Goal: Transaction & Acquisition: Purchase product/service

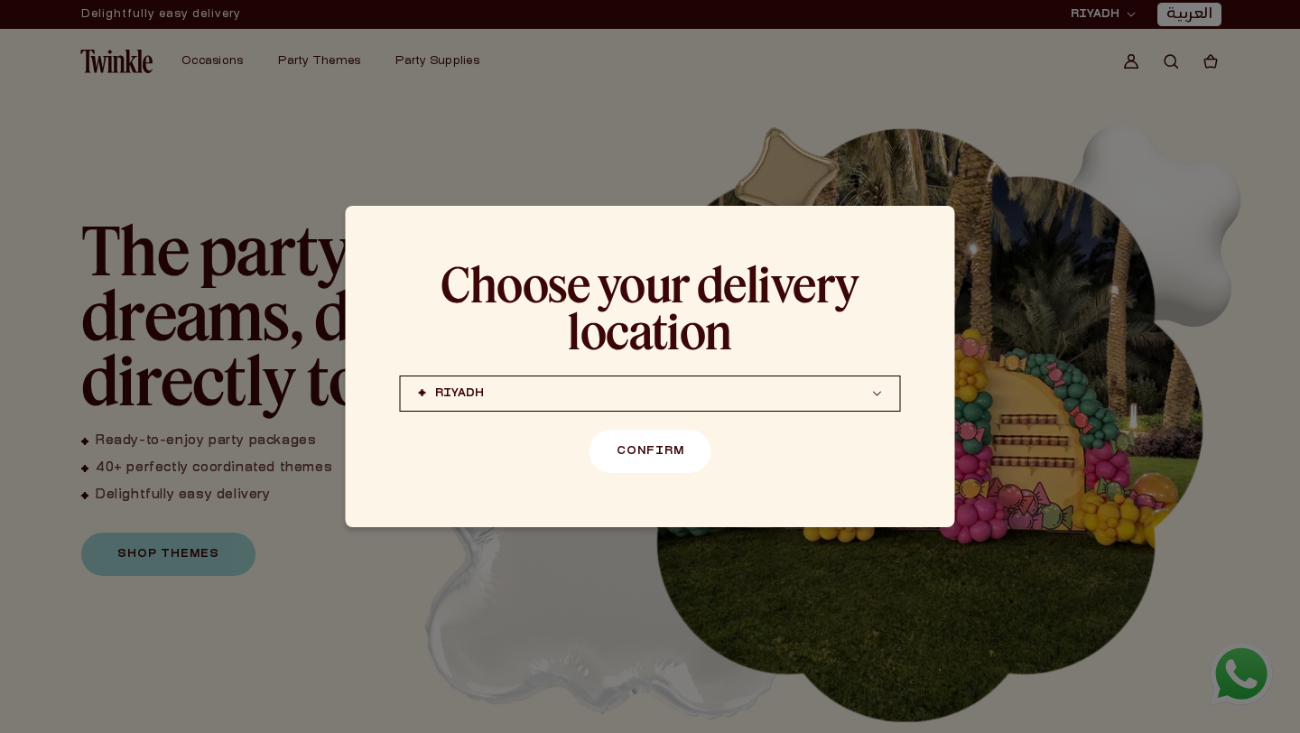
click at [652, 430] on button "Confirm" at bounding box center [651, 451] width 122 height 43
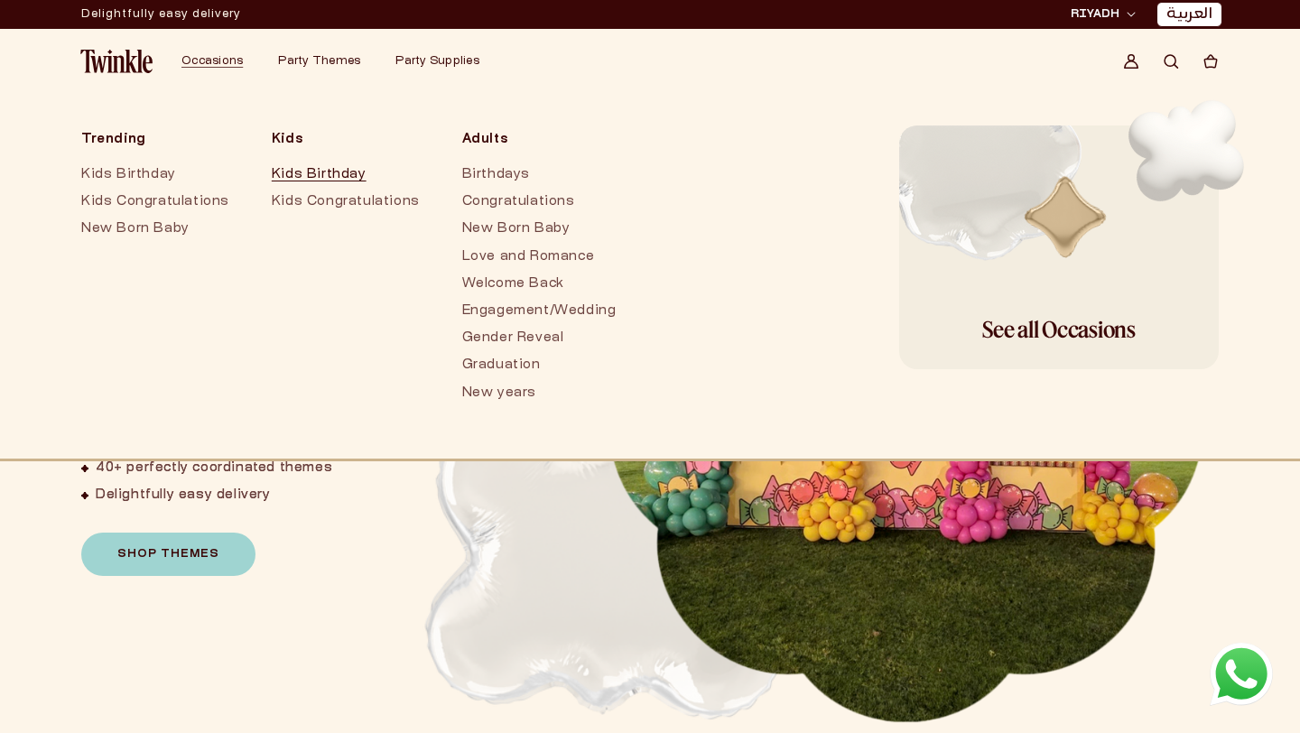
click at [334, 178] on link "Kids Birthday" at bounding box center [349, 175] width 154 height 27
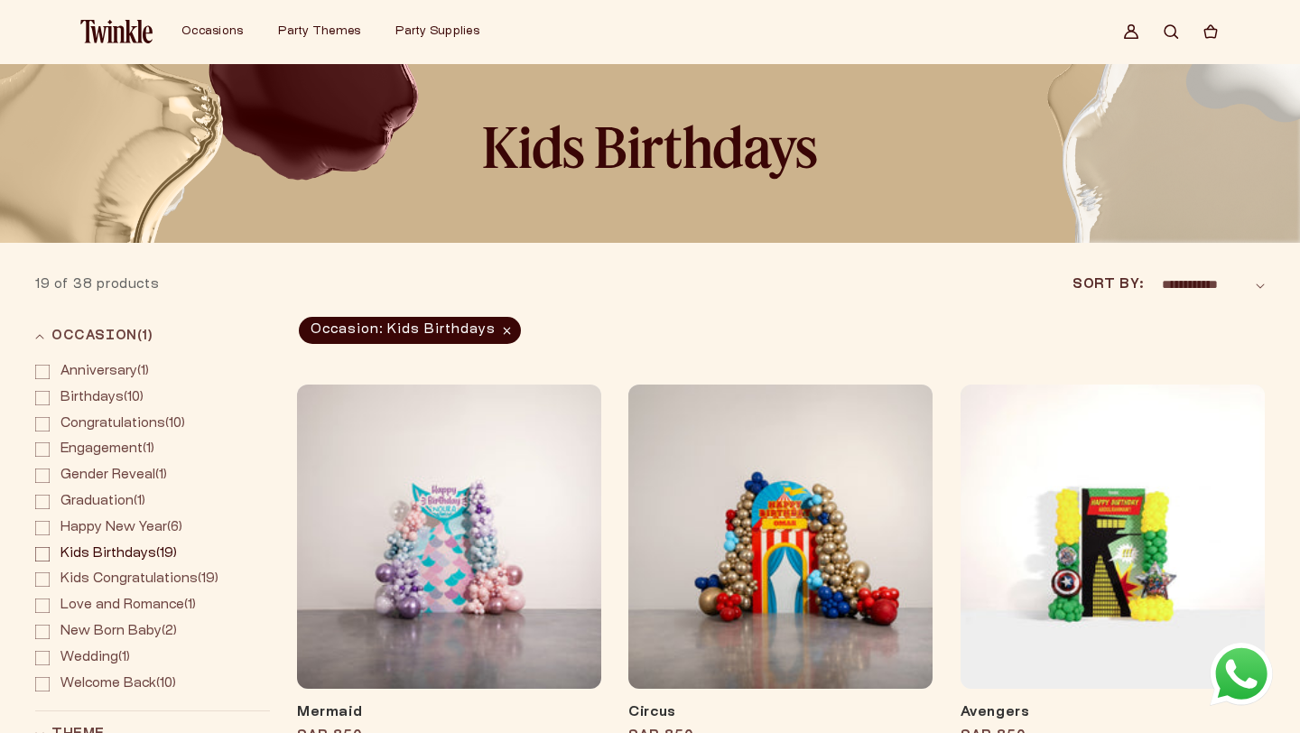
scroll to position [31, 0]
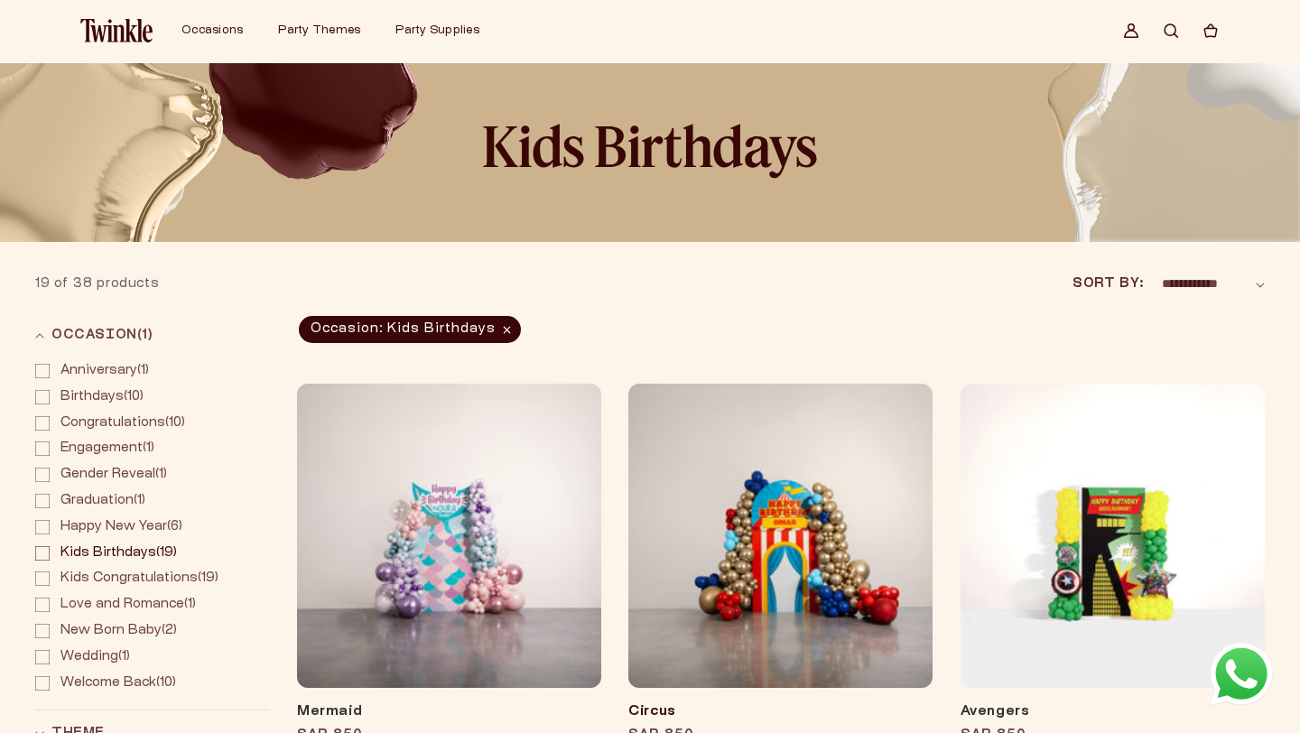
click at [754, 703] on link "Circus" at bounding box center [780, 712] width 304 height 18
